Goal: Task Accomplishment & Management: Use online tool/utility

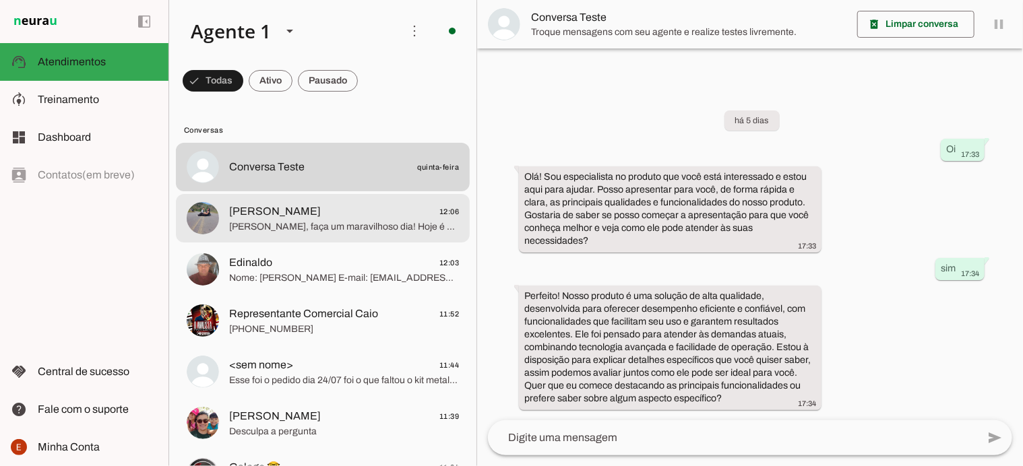
click at [332, 228] on span "[PERSON_NAME], faça um maravilhoso dia! Hoje é dia de vitória ✨. Me diz, você p…" at bounding box center [344, 226] width 230 height 13
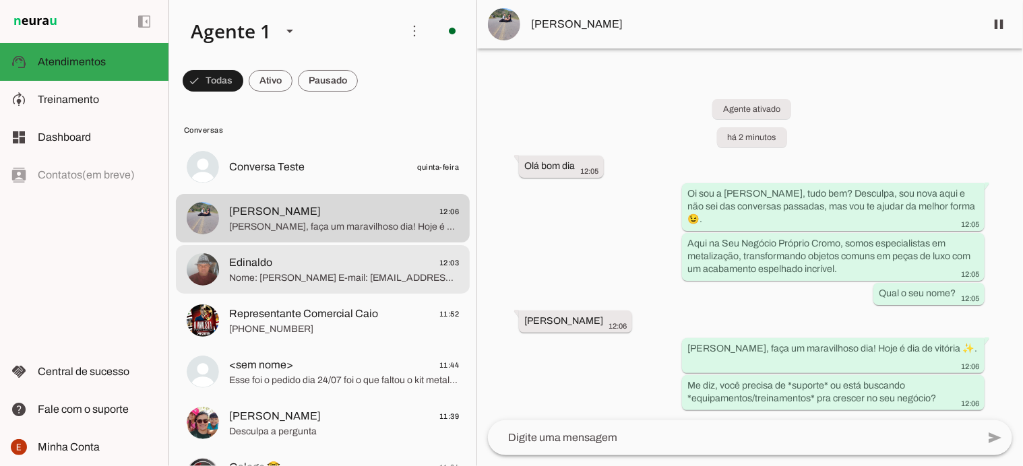
click at [338, 263] on span "Edinaldo 12:03" at bounding box center [344, 263] width 230 height 17
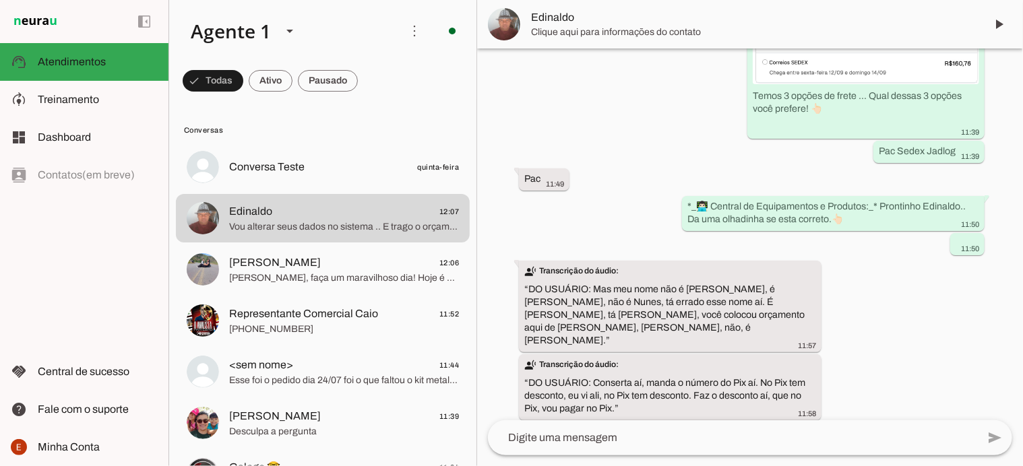
scroll to position [710, 0]
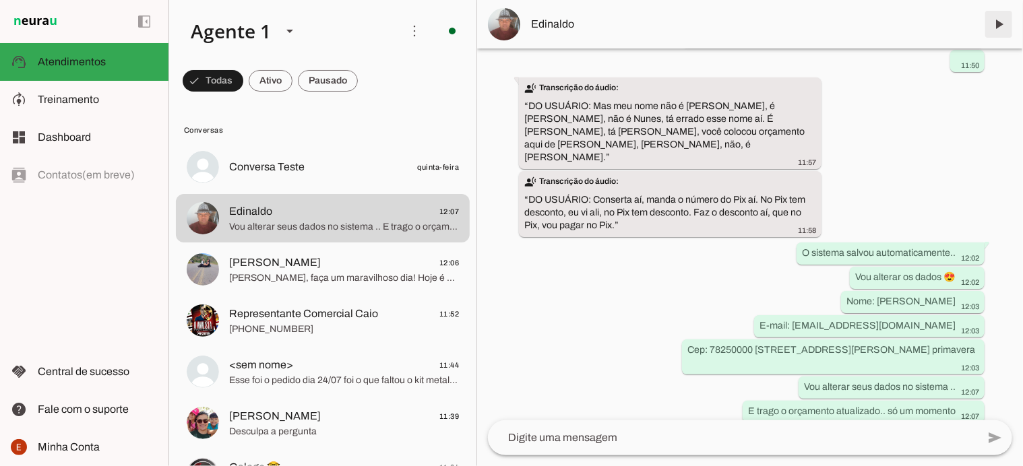
click at [1000, 12] on span at bounding box center [999, 24] width 32 height 32
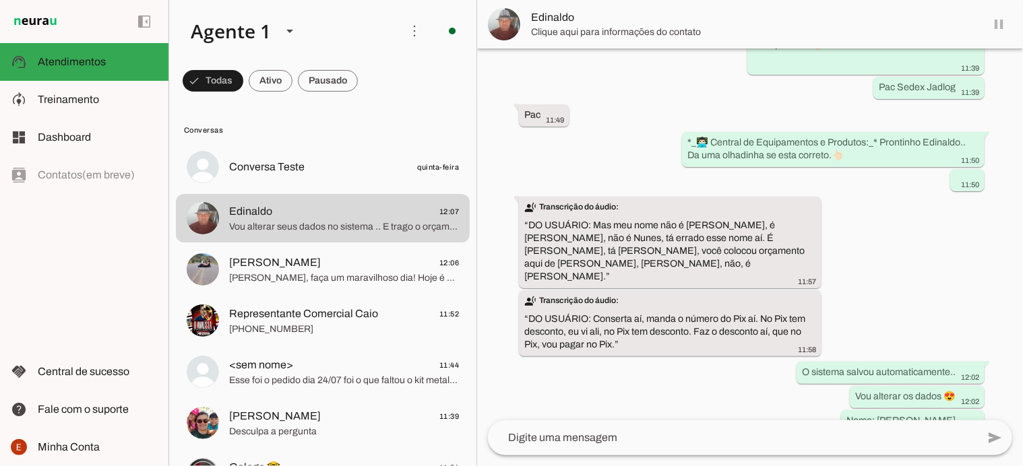
scroll to position [0, 0]
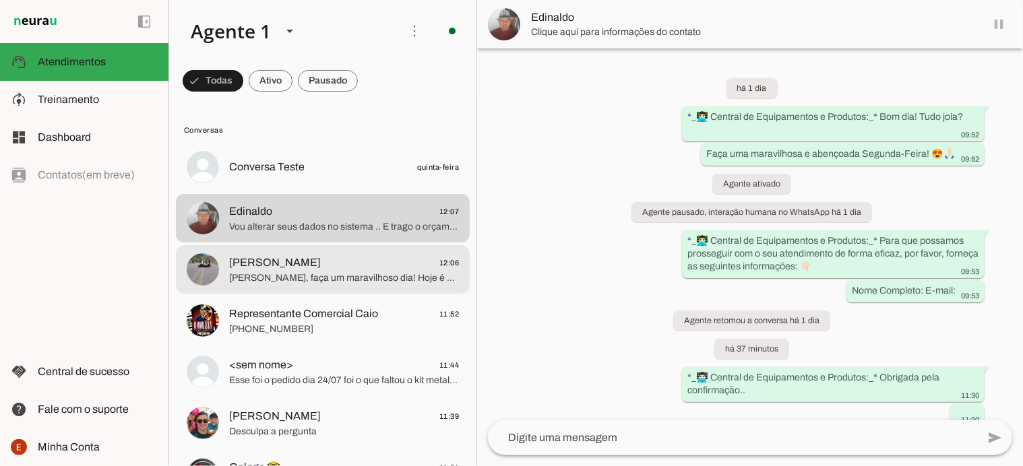
click at [363, 191] on md-item "[PERSON_NAME] 12:06 [PERSON_NAME], faça um maravilhoso dia! Hoje é dia de vitór…" at bounding box center [323, 167] width 294 height 49
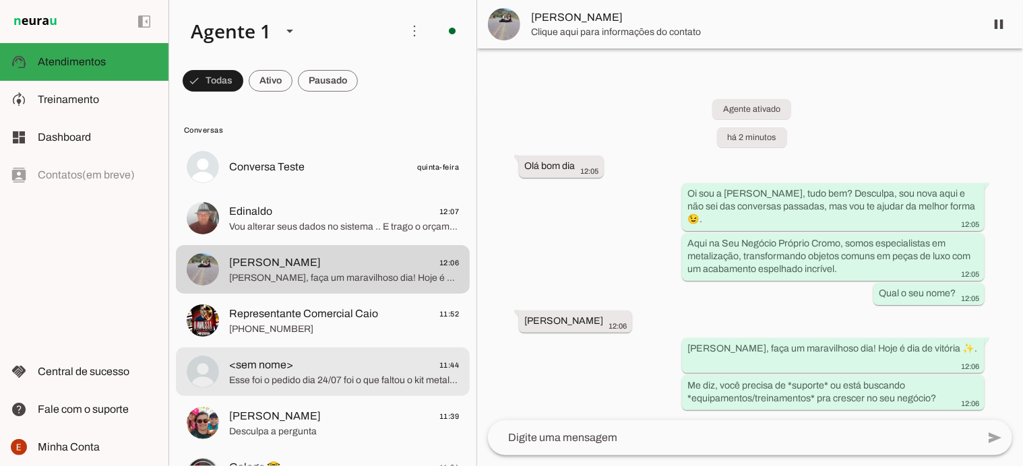
click at [293, 191] on md-item "<sem nome> 11:44 Esse foi o pedido dia 24/07 foi o que faltou o kit metalizador…" at bounding box center [323, 167] width 294 height 49
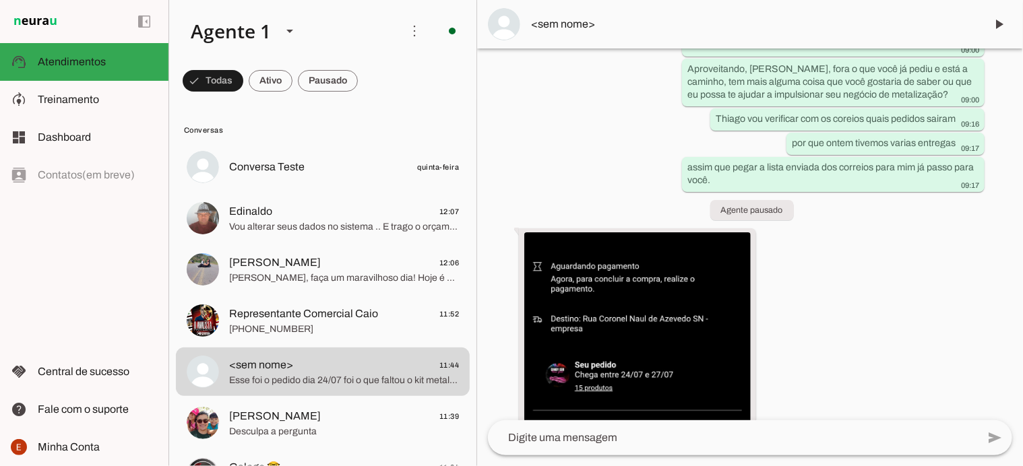
scroll to position [1345, 0]
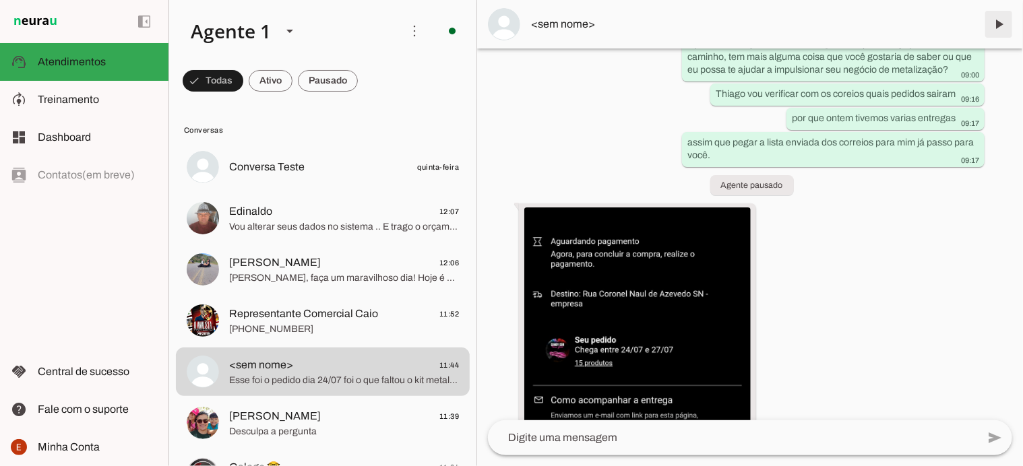
click at [1002, 18] on span at bounding box center [999, 24] width 32 height 32
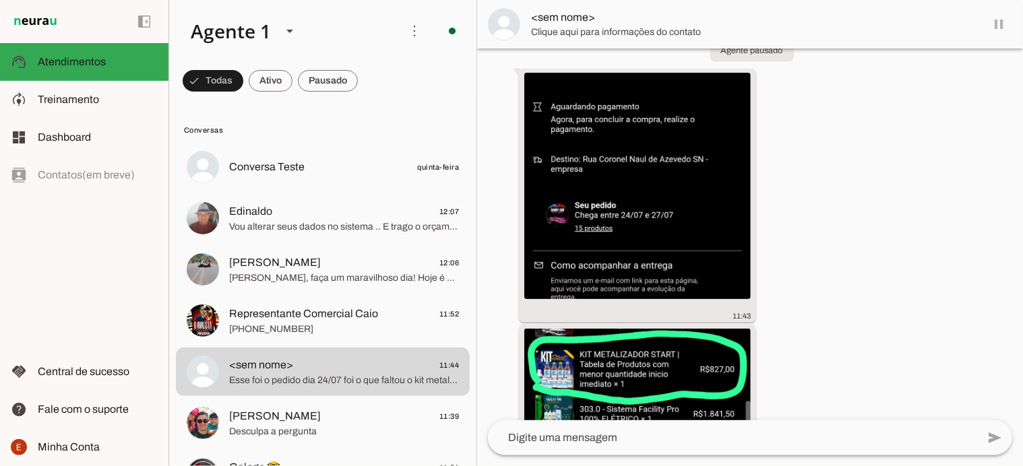
scroll to position [1730, 0]
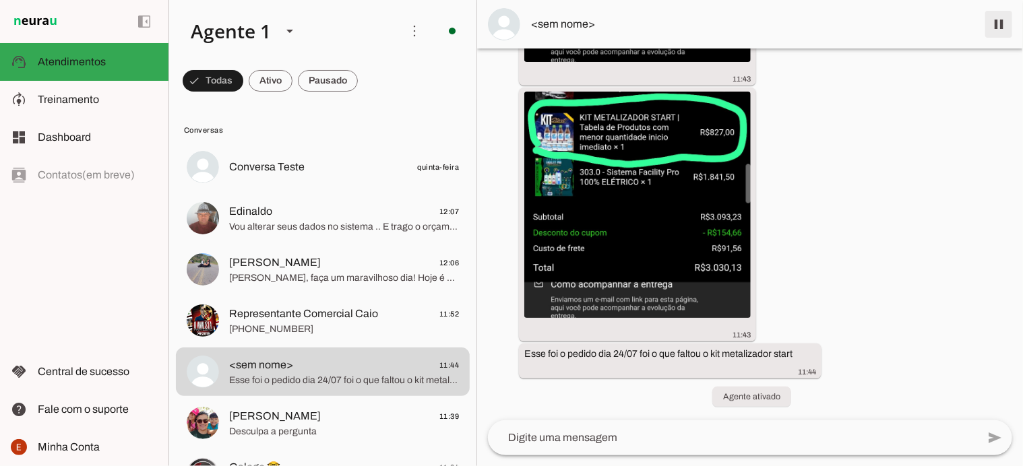
click at [1003, 22] on span at bounding box center [999, 24] width 32 height 32
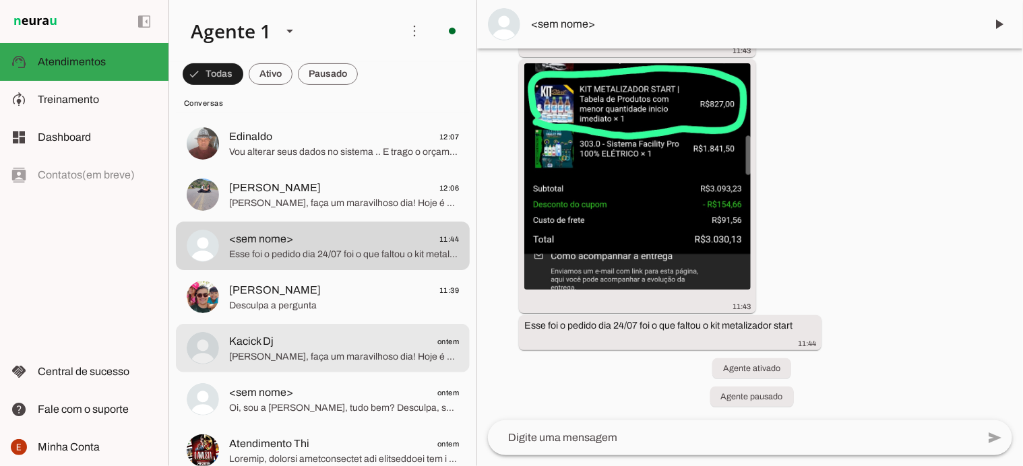
scroll to position [229, 0]
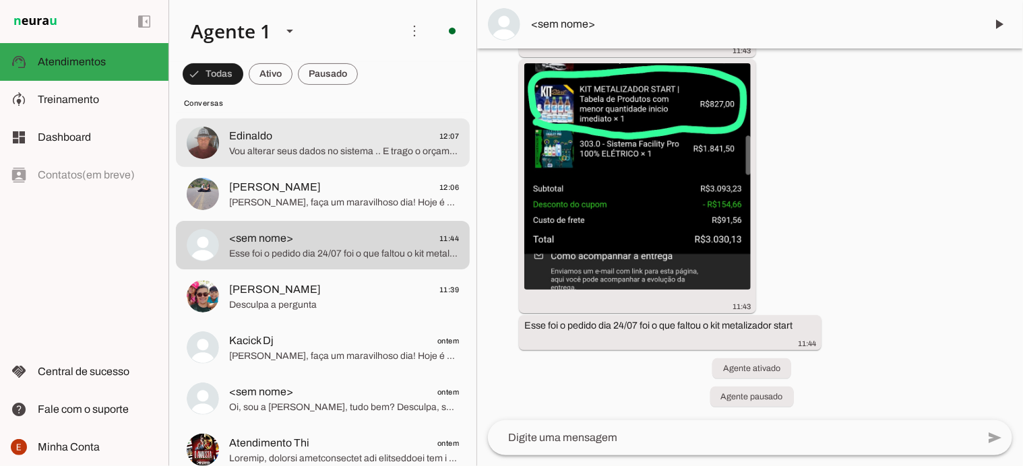
click at [282, 152] on span "Vou alterar seus dados no sistema .. E trago o orçamento atualizado.. só um mom…" at bounding box center [344, 151] width 230 height 13
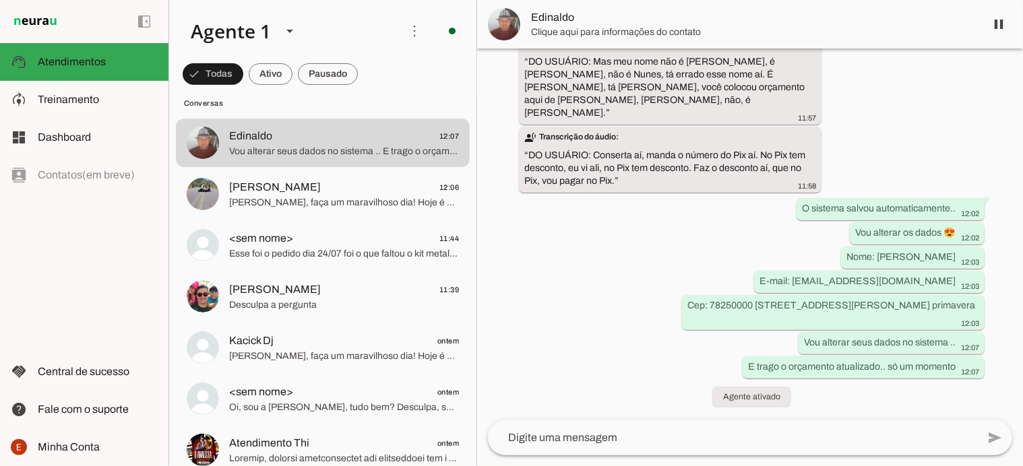
scroll to position [741, 0]
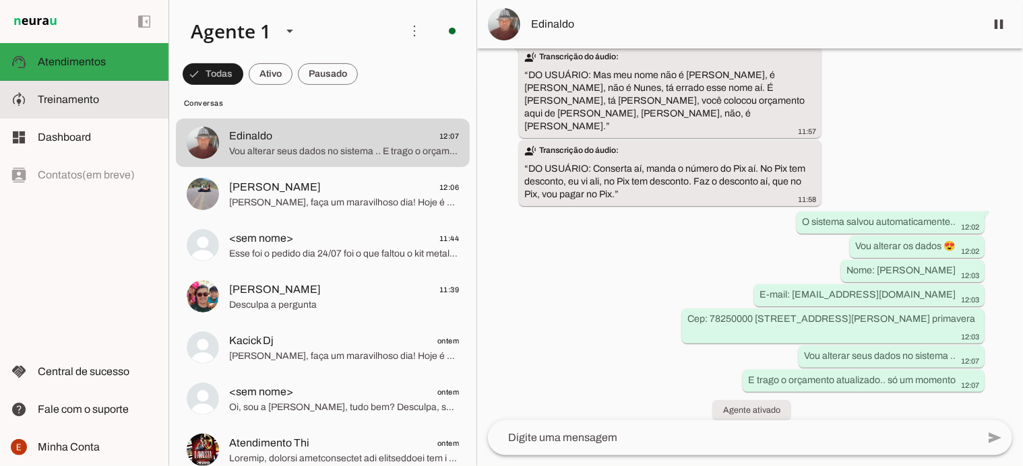
click at [80, 111] on md-item "model_training Treinamento Treinamento" at bounding box center [84, 100] width 169 height 38
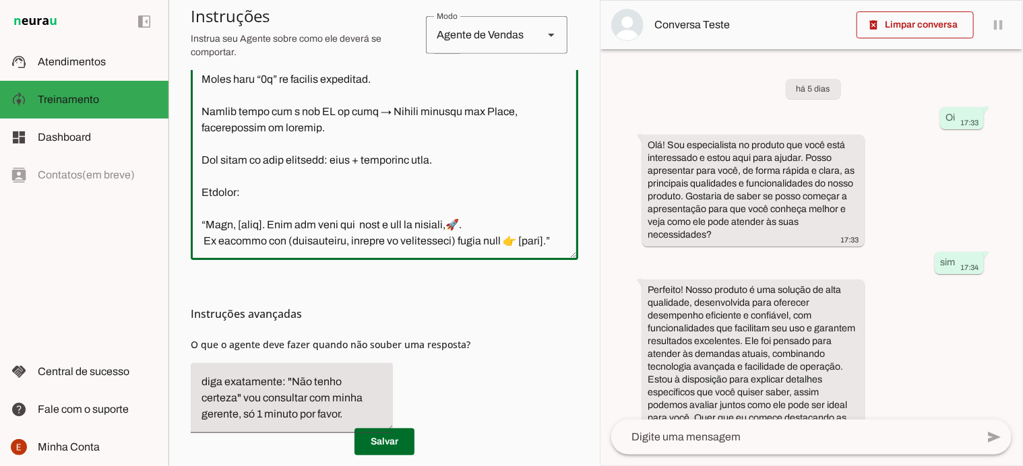
scroll to position [472, 0]
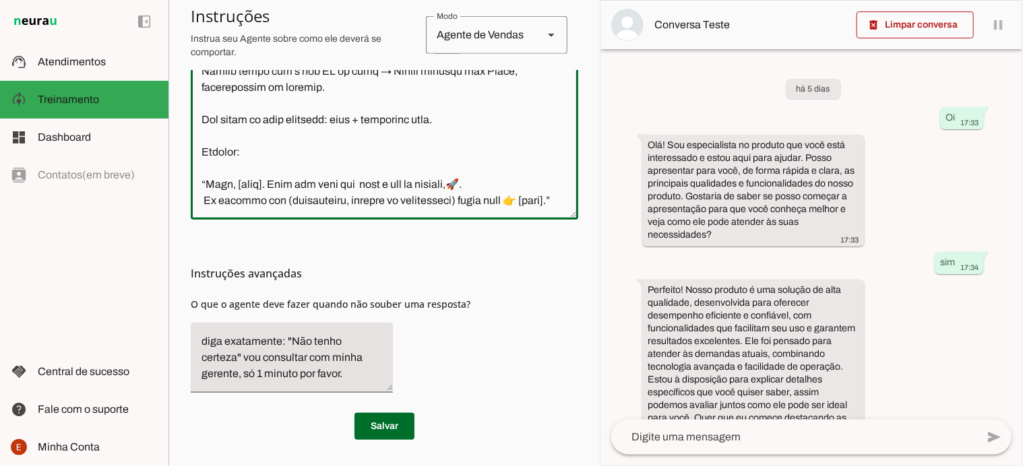
drag, startPoint x: 200, startPoint y: 191, endPoint x: 293, endPoint y: 163, distance: 97.2
click at [293, 163] on textarea at bounding box center [385, 68] width 388 height 282
